Goal: Task Accomplishment & Management: Manage account settings

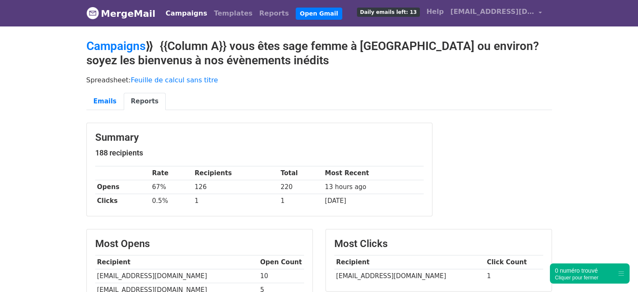
scroll to position [8, 0]
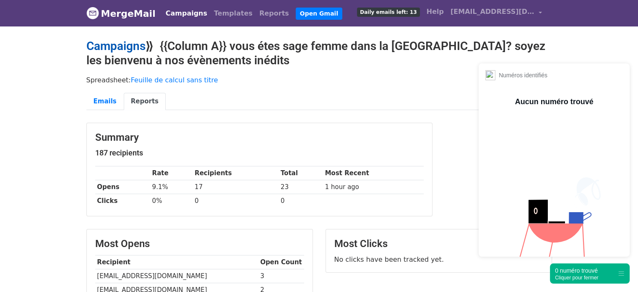
click at [133, 44] on link "Campaigns" at bounding box center [115, 46] width 59 height 14
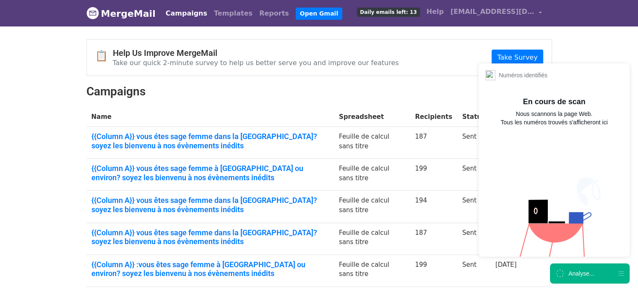
click at [581, 273] on div "Analyse..." at bounding box center [581, 273] width 26 height 8
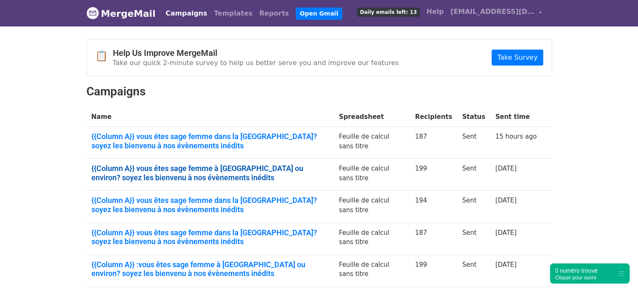
click at [299, 165] on link "{{Column A}} vous étes sage femme à marseille ou environ? soyez les bienvenu à …" at bounding box center [209, 173] width 237 height 18
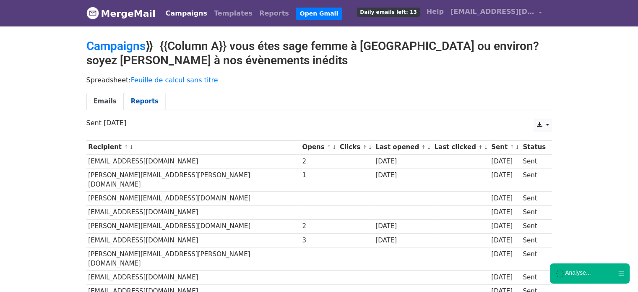
click at [141, 100] on link "Reports" at bounding box center [145, 101] width 42 height 17
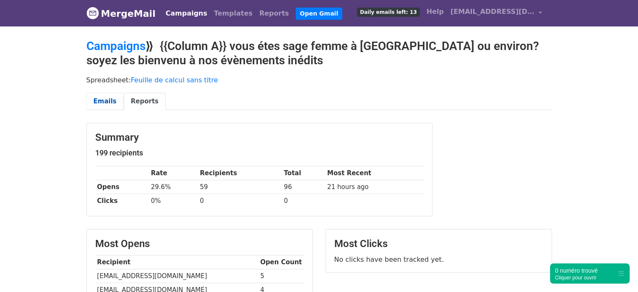
click at [99, 103] on link "Emails" at bounding box center [104, 101] width 37 height 17
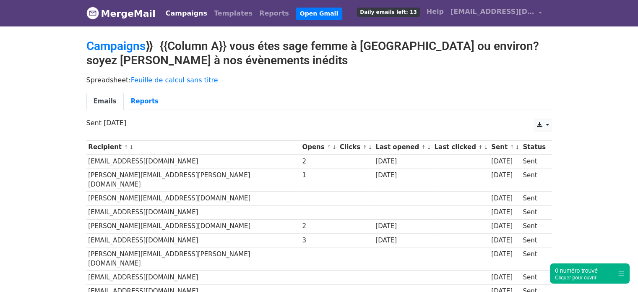
click at [120, 45] on link "Campaigns" at bounding box center [115, 46] width 59 height 14
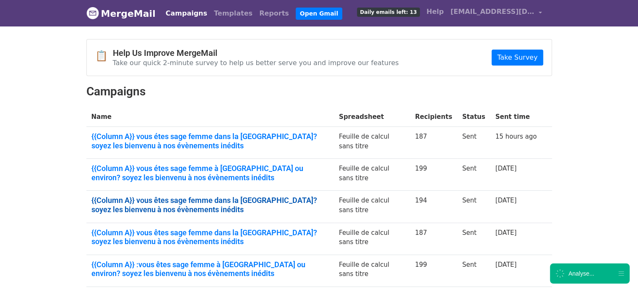
click at [168, 199] on link "{{Column A}} vous êtes sage femme dans la région parisienne? soyez les bienvenu…" at bounding box center [209, 204] width 237 height 18
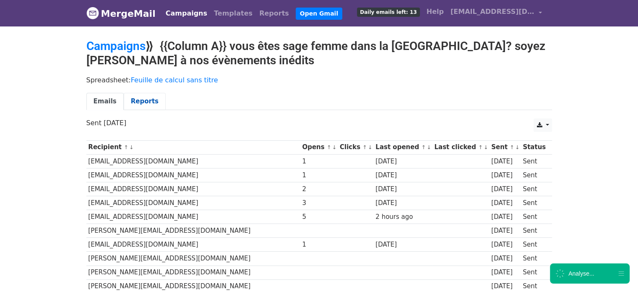
click at [143, 101] on link "Reports" at bounding box center [145, 101] width 42 height 17
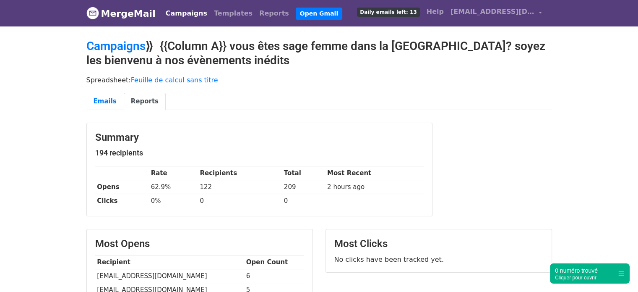
click at [169, 15] on link "Campaigns" at bounding box center [186, 13] width 48 height 17
